Goal: Task Accomplishment & Management: Use online tool/utility

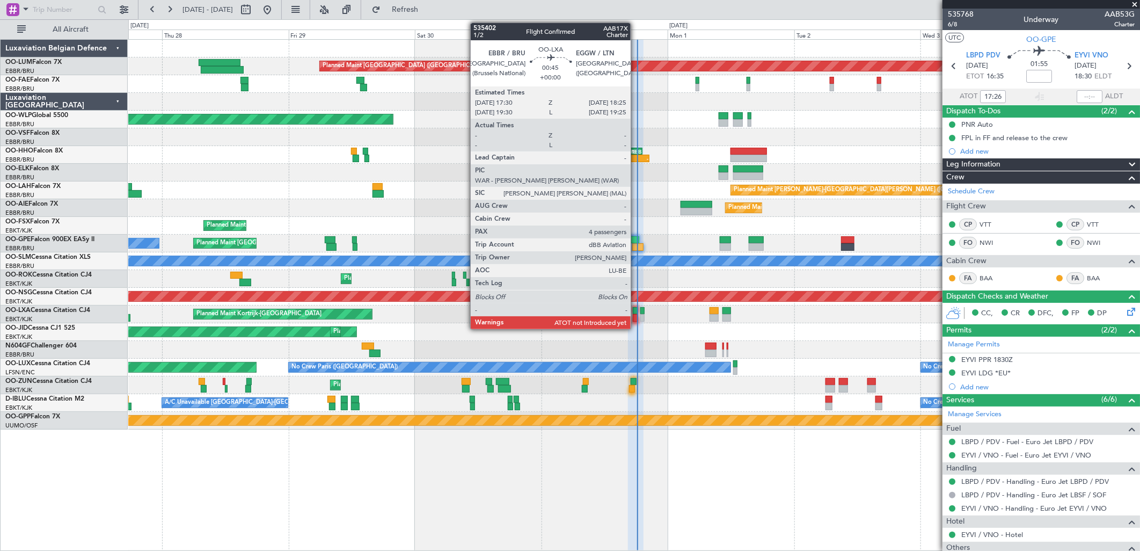
click at [636, 315] on div at bounding box center [635, 318] width 5 height 8
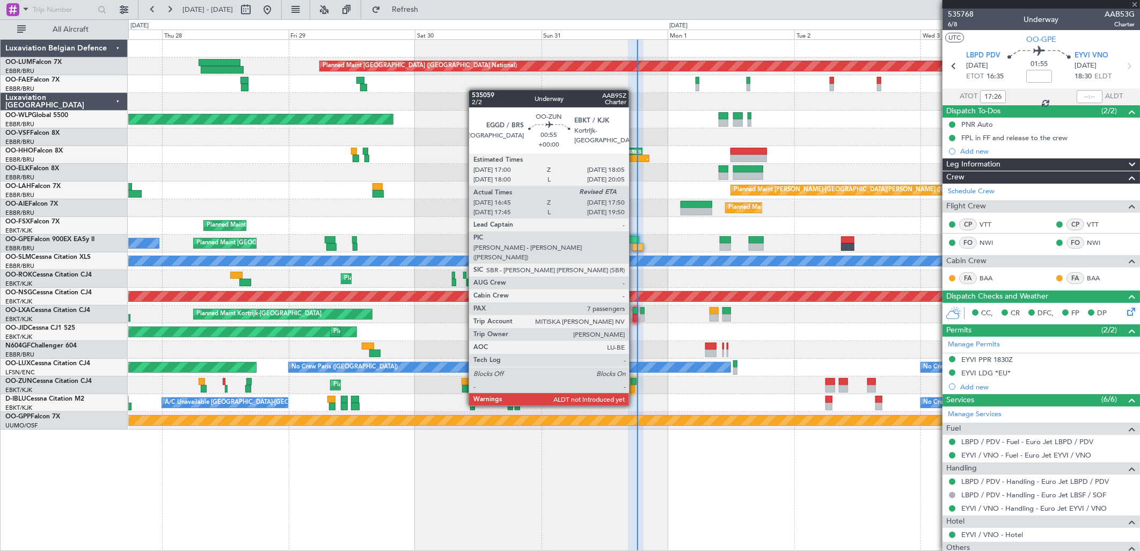
type input "4"
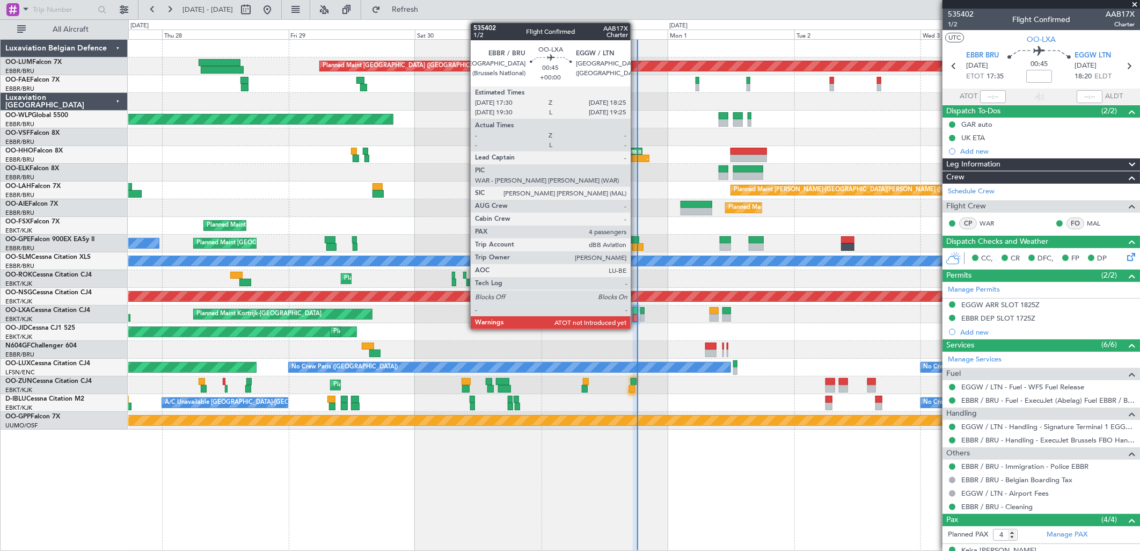
click at [636, 309] on div at bounding box center [635, 311] width 5 height 8
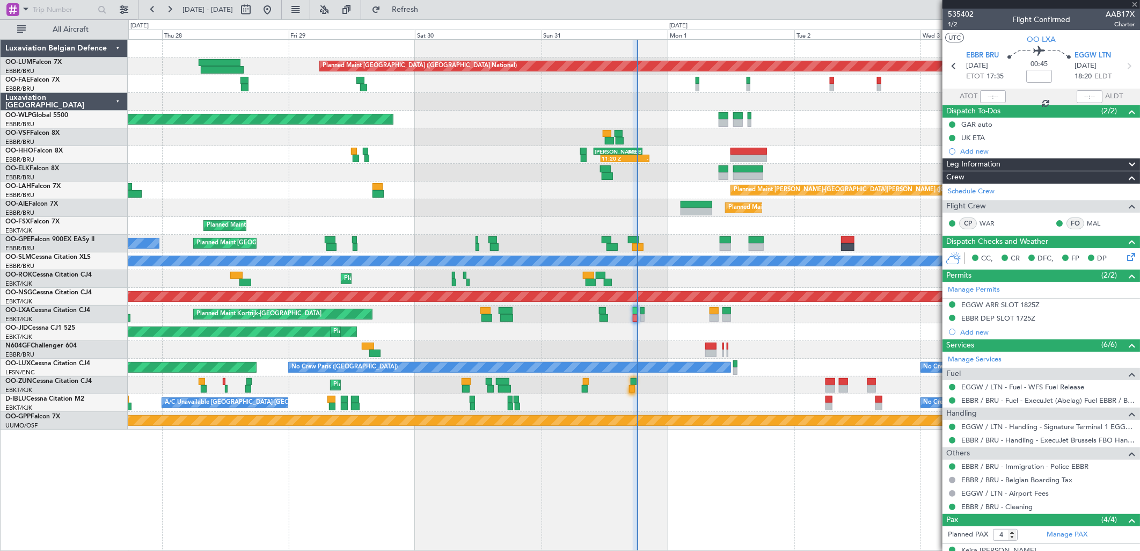
click at [986, 93] on div at bounding box center [993, 96] width 26 height 13
click at [986, 98] on div at bounding box center [993, 96] width 26 height 13
click at [987, 97] on div at bounding box center [993, 96] width 26 height 13
click at [990, 98] on input "text" at bounding box center [993, 96] width 26 height 13
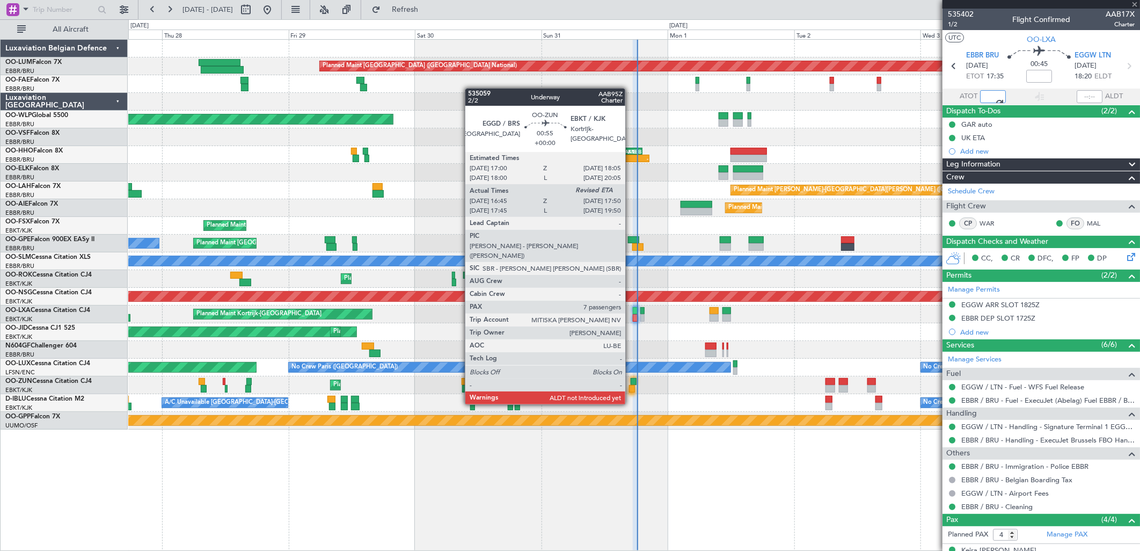
click at [631, 384] on div at bounding box center [634, 382] width 6 height 8
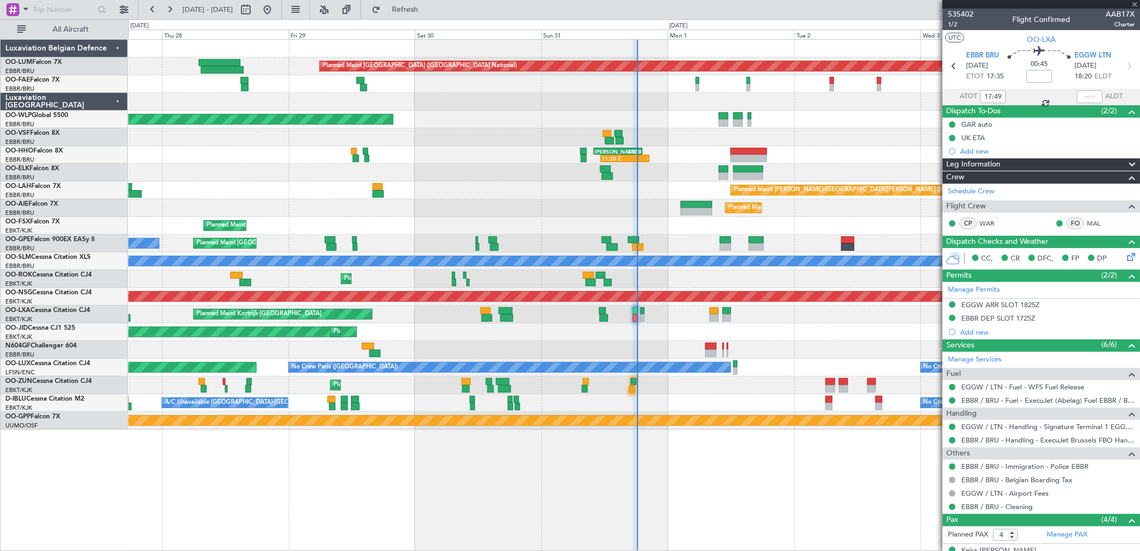
type input "16:50"
type input "7"
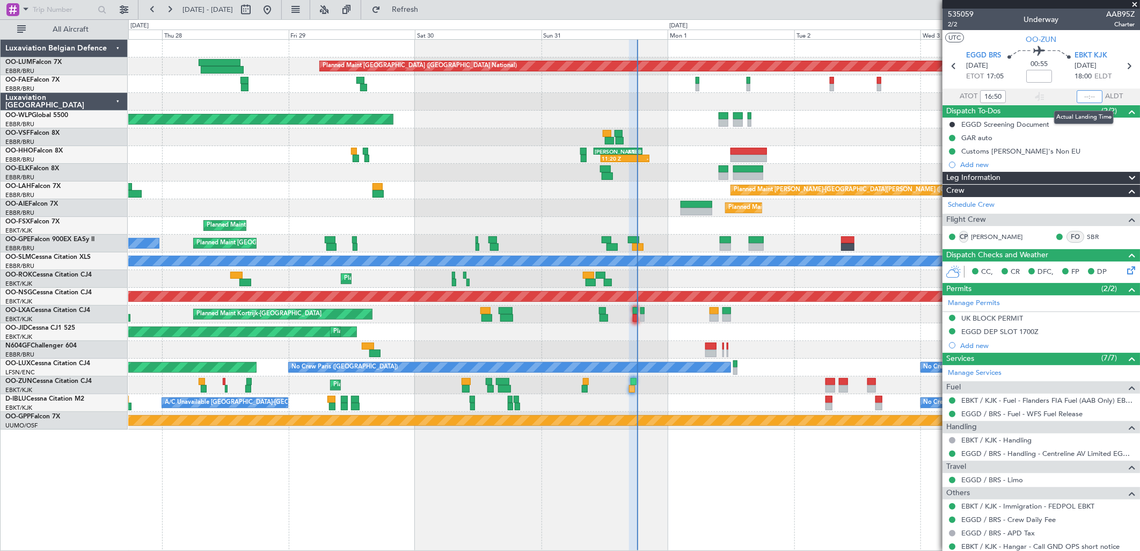
click at [1080, 94] on input "text" at bounding box center [1090, 96] width 26 height 13
type input "17:36"
